Goal: Task Accomplishment & Management: Understand process/instructions

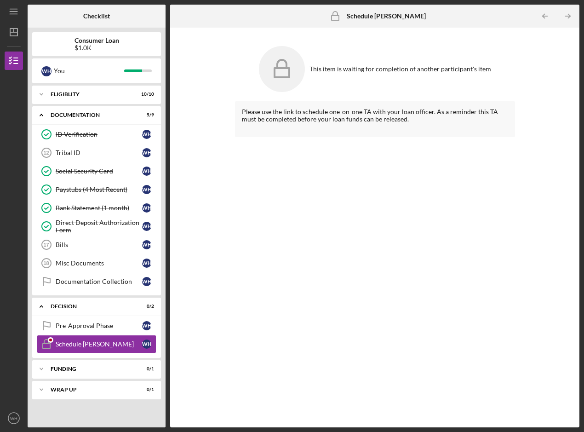
click at [335, 122] on div "Please use the link to schedule one-on-one TA with your loan officer. As a remi…" at bounding box center [375, 115] width 266 height 15
click at [287, 63] on icon at bounding box center [281, 64] width 9 height 8
click at [287, 64] on icon at bounding box center [281, 64] width 9 height 8
click at [288, 114] on div "Please use the link to schedule one-on-one TA with your loan officer. As a remi…" at bounding box center [375, 115] width 266 height 15
click at [74, 344] on div "Schedule [PERSON_NAME]" at bounding box center [99, 343] width 86 height 7
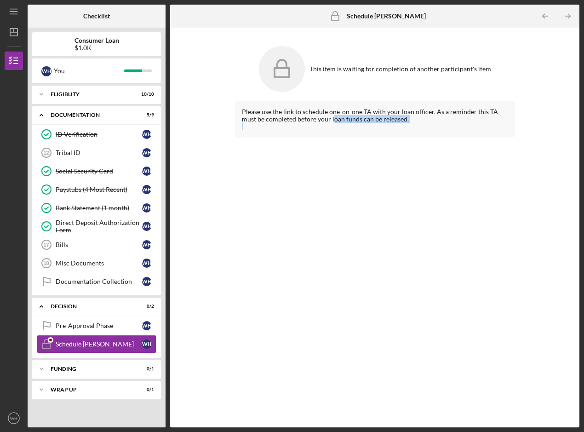
click at [317, 124] on div "Please use the link to schedule one-on-one TA with your loan officer. As a remi…" at bounding box center [375, 119] width 280 height 36
drag, startPoint x: 317, startPoint y: 124, endPoint x: 296, endPoint y: 121, distance: 21.4
click at [296, 121] on div "Please use the link to schedule one-on-one TA with your loan officer. As a remi…" at bounding box center [375, 115] width 266 height 15
click at [72, 340] on link "Schedule [PERSON_NAME] [PERSON_NAME] [PERSON_NAME]" at bounding box center [97, 344] width 120 height 18
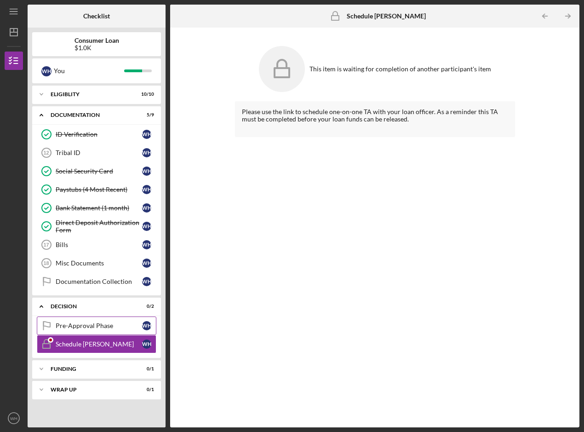
click at [78, 328] on div "Pre-Approval Phase" at bounding box center [99, 325] width 86 height 7
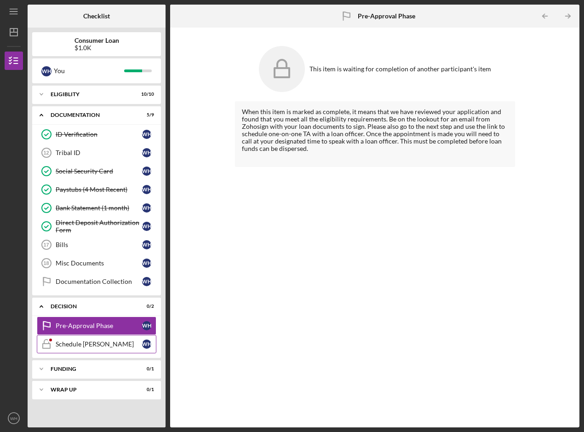
click at [83, 342] on div "Schedule [PERSON_NAME]" at bounding box center [99, 343] width 86 height 7
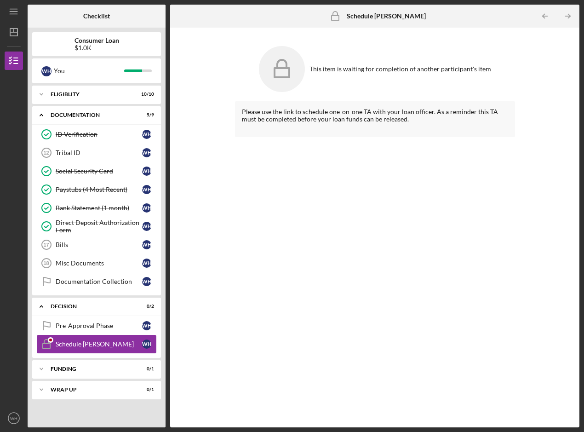
click at [82, 343] on div "Schedule [PERSON_NAME]" at bounding box center [99, 343] width 86 height 7
click at [276, 55] on icon at bounding box center [282, 69] width 46 height 46
click at [285, 67] on icon at bounding box center [282, 69] width 46 height 46
click at [568, 15] on icon "Icon/Table Pagination Arrow" at bounding box center [568, 16] width 21 height 21
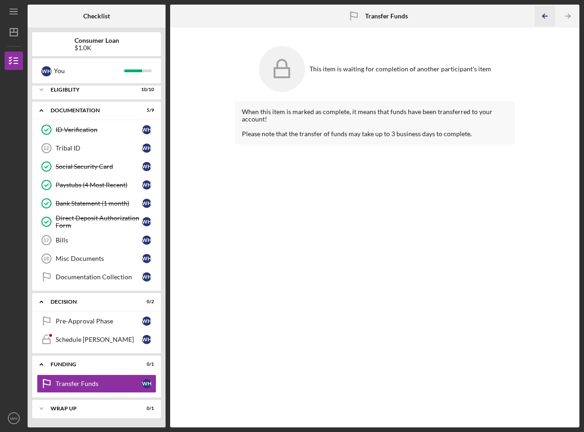
click at [547, 13] on icon "Icon/Table Pagination Arrow" at bounding box center [545, 16] width 21 height 21
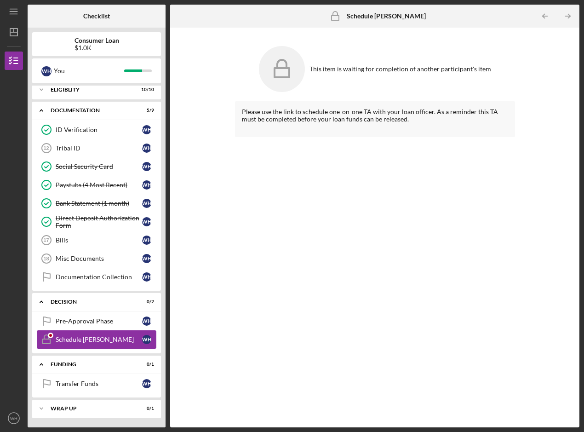
click at [77, 338] on div "Schedule [PERSON_NAME]" at bounding box center [99, 339] width 86 height 7
